Goal: Task Accomplishment & Management: Manage account settings

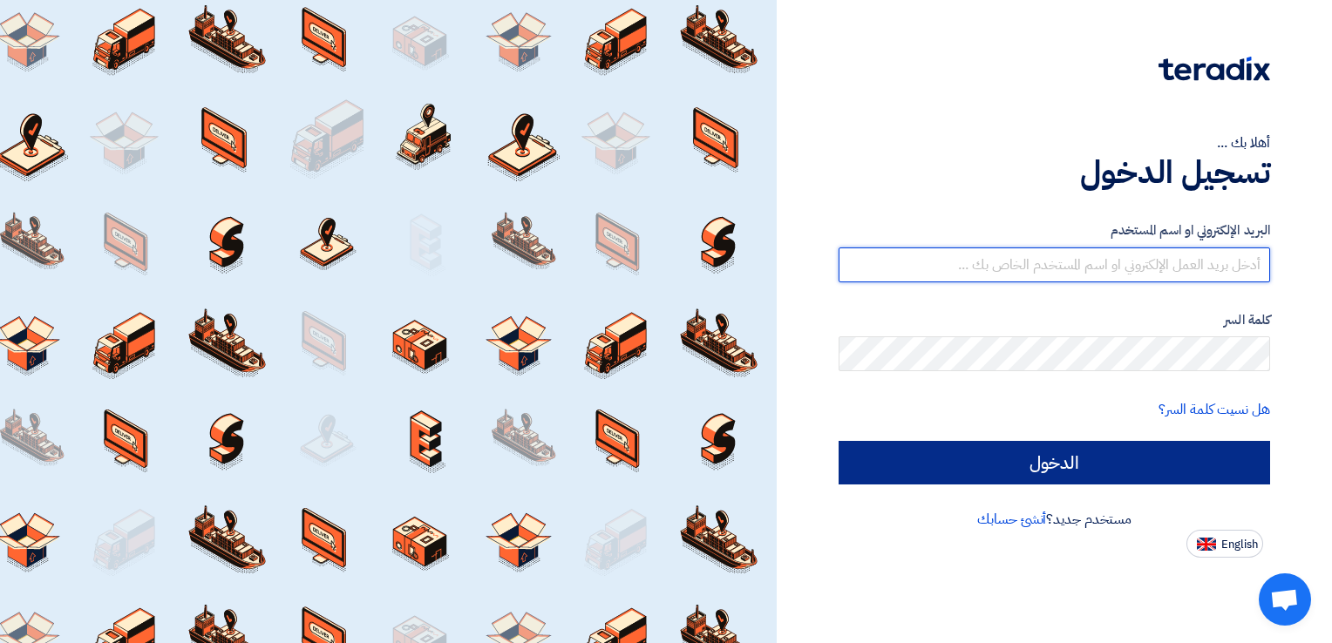
type input "[PERSON_NAME][EMAIL_ADDRESS][DOMAIN_NAME]"
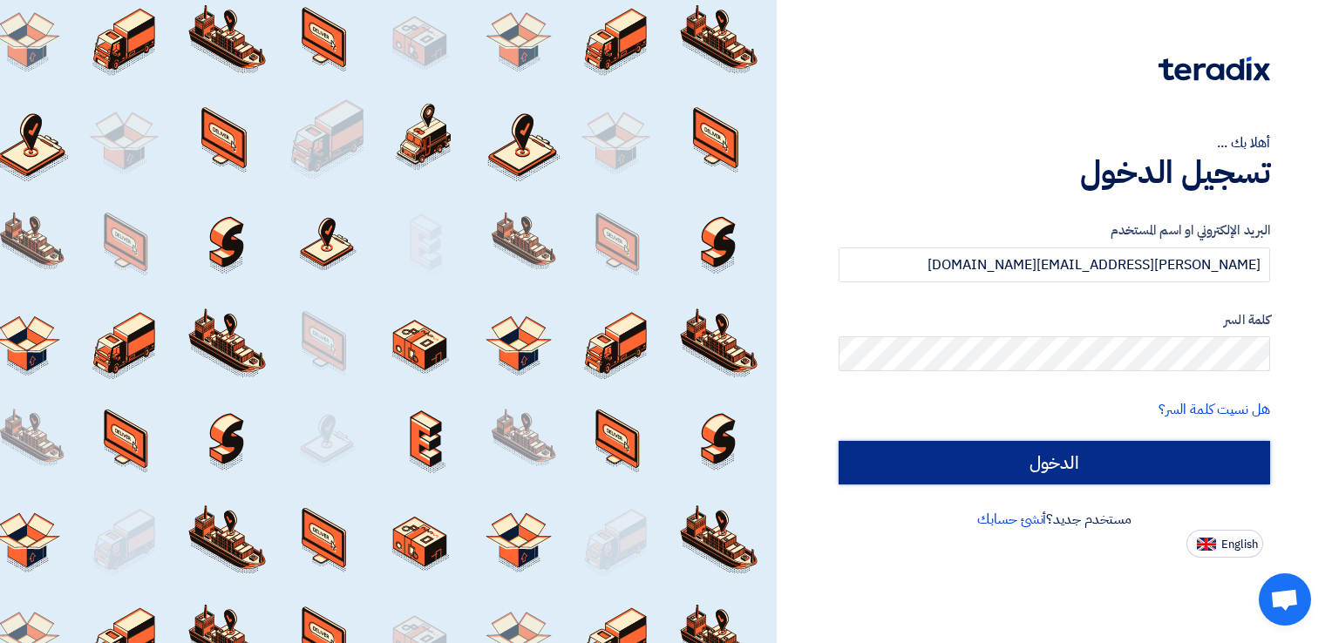
click at [1088, 463] on input "الدخول" at bounding box center [1053, 463] width 431 height 44
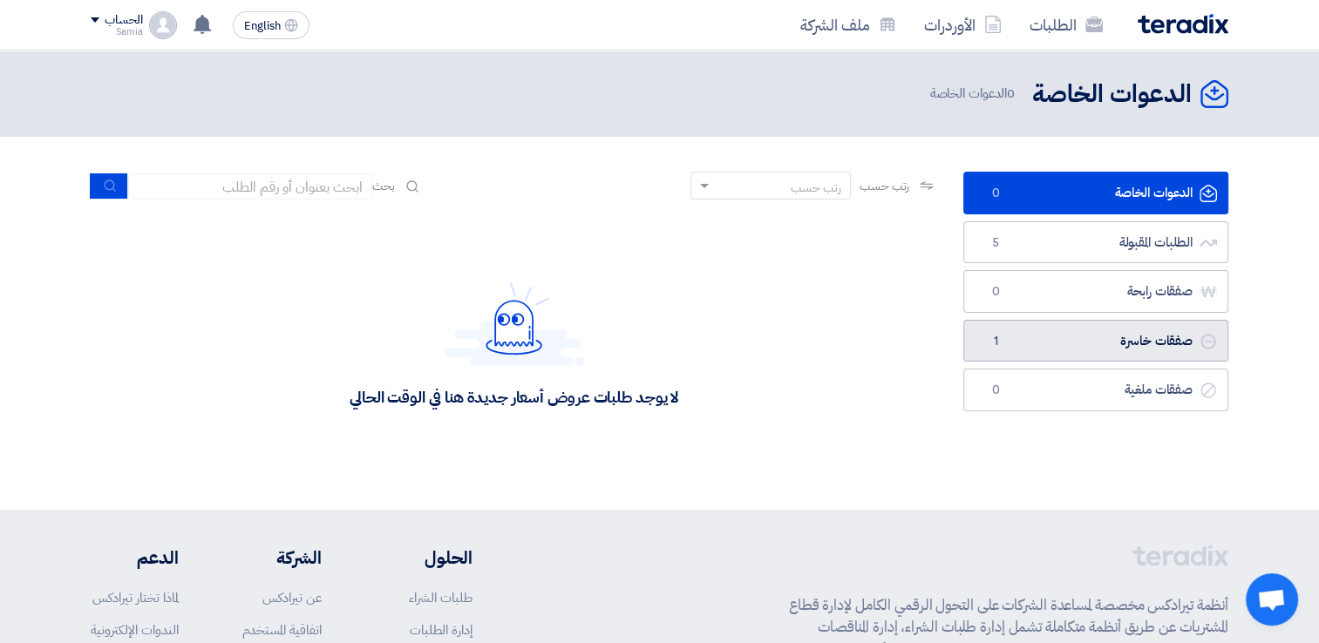
click at [1058, 342] on link "صفقات خاسرة صفقات خاسرة 1" at bounding box center [1095, 341] width 265 height 43
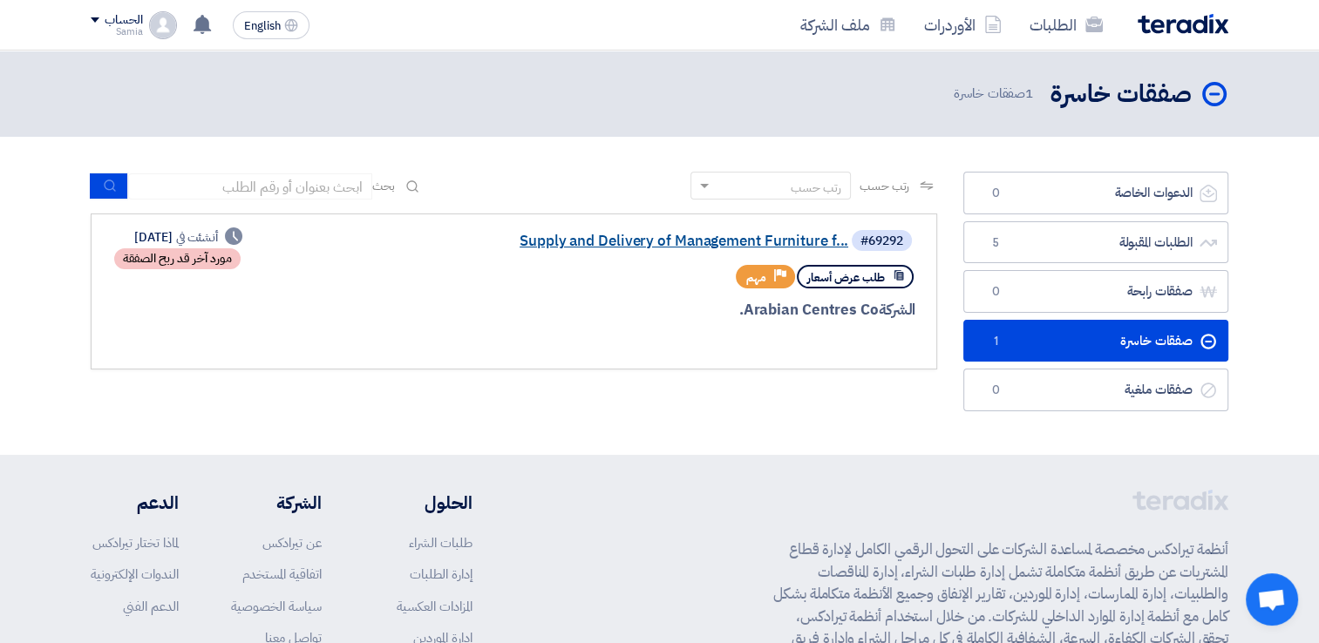
click at [665, 240] on link "Supply and Delivery of Management Furniture f..." at bounding box center [673, 242] width 349 height 16
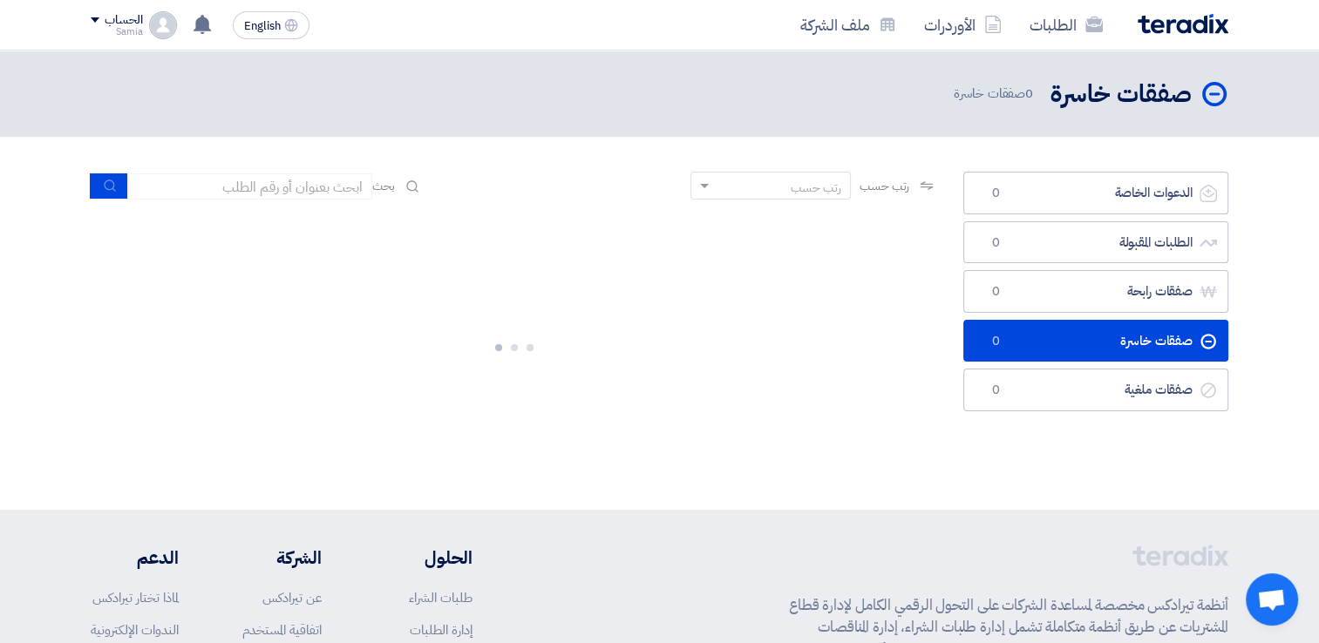
click at [1049, 451] on div "الدعوات الخاصة الدعوات الخاصة 0 الطلبات المقبولة الطلبات المقبولة 0 صفقات رابحة…" at bounding box center [1095, 323] width 291 height 303
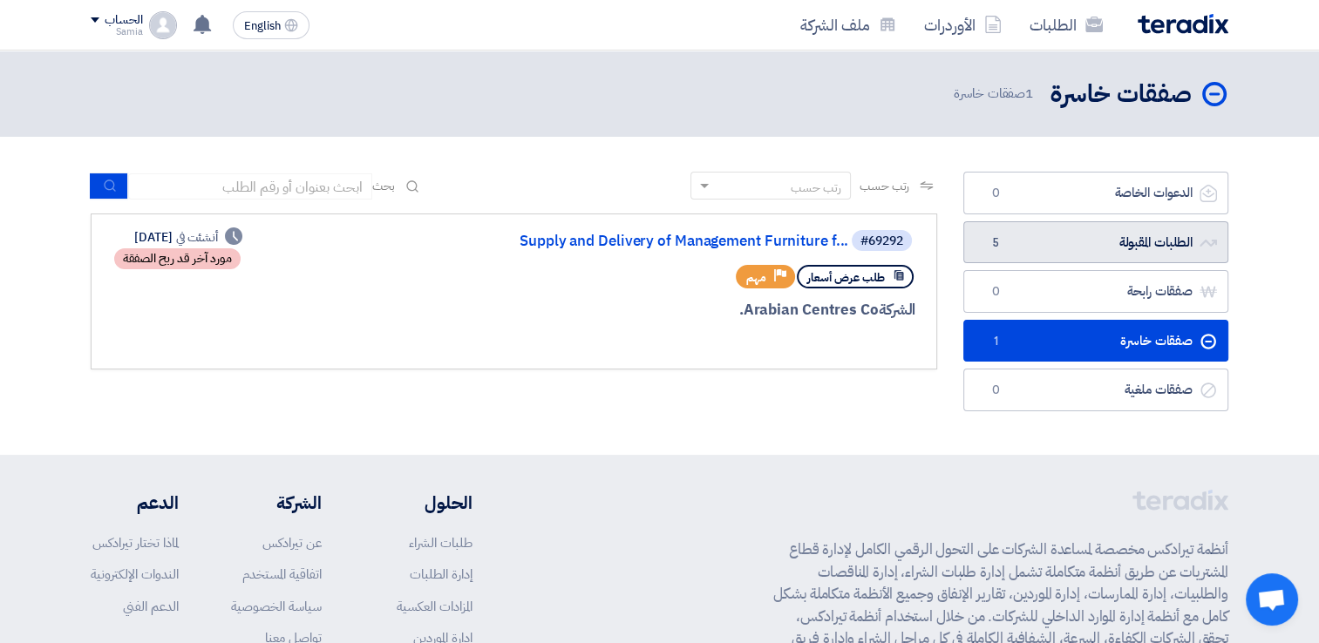
click at [1045, 248] on link "الطلبات المقبولة الطلبات المقبولة 5" at bounding box center [1095, 242] width 265 height 43
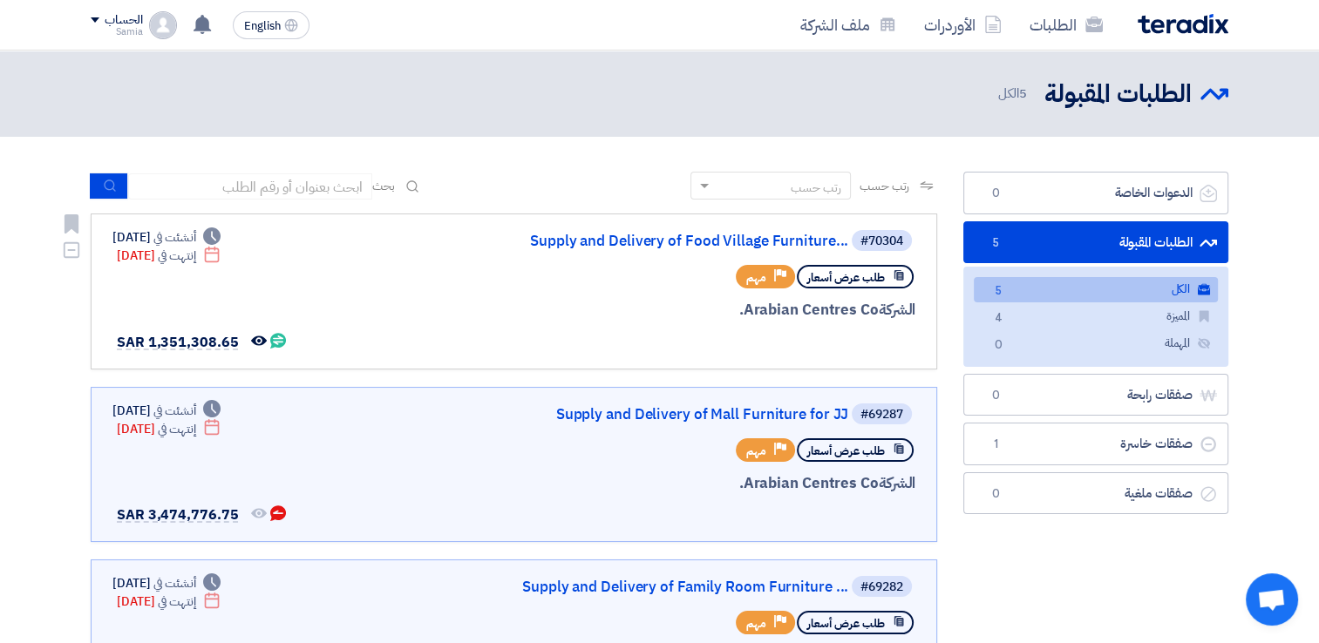
scroll to position [87, 0]
